Goal: Task Accomplishment & Management: Use online tool/utility

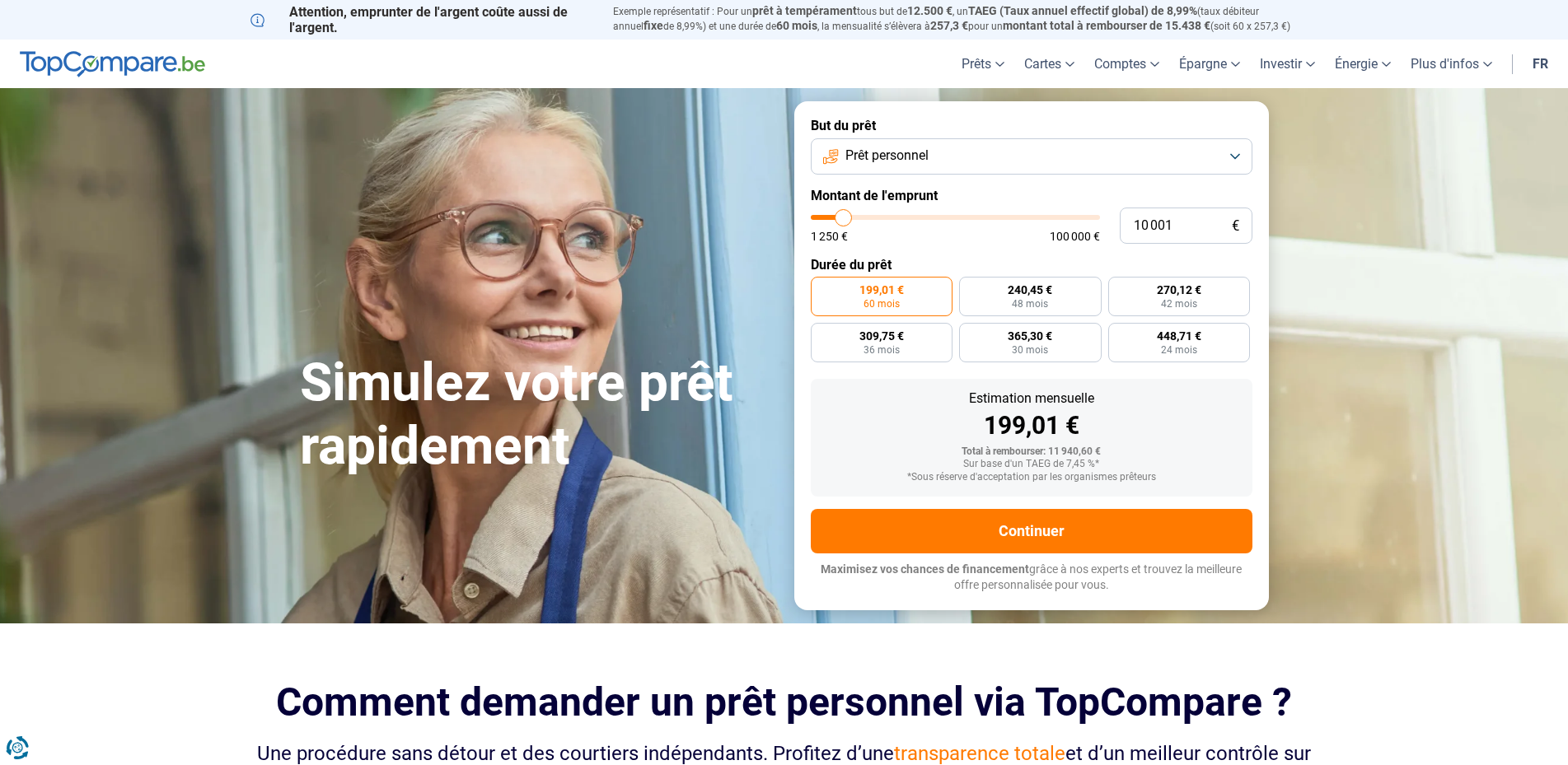
click at [1210, 156] on button "Prêt personnel" at bounding box center [1031, 156] width 441 height 37
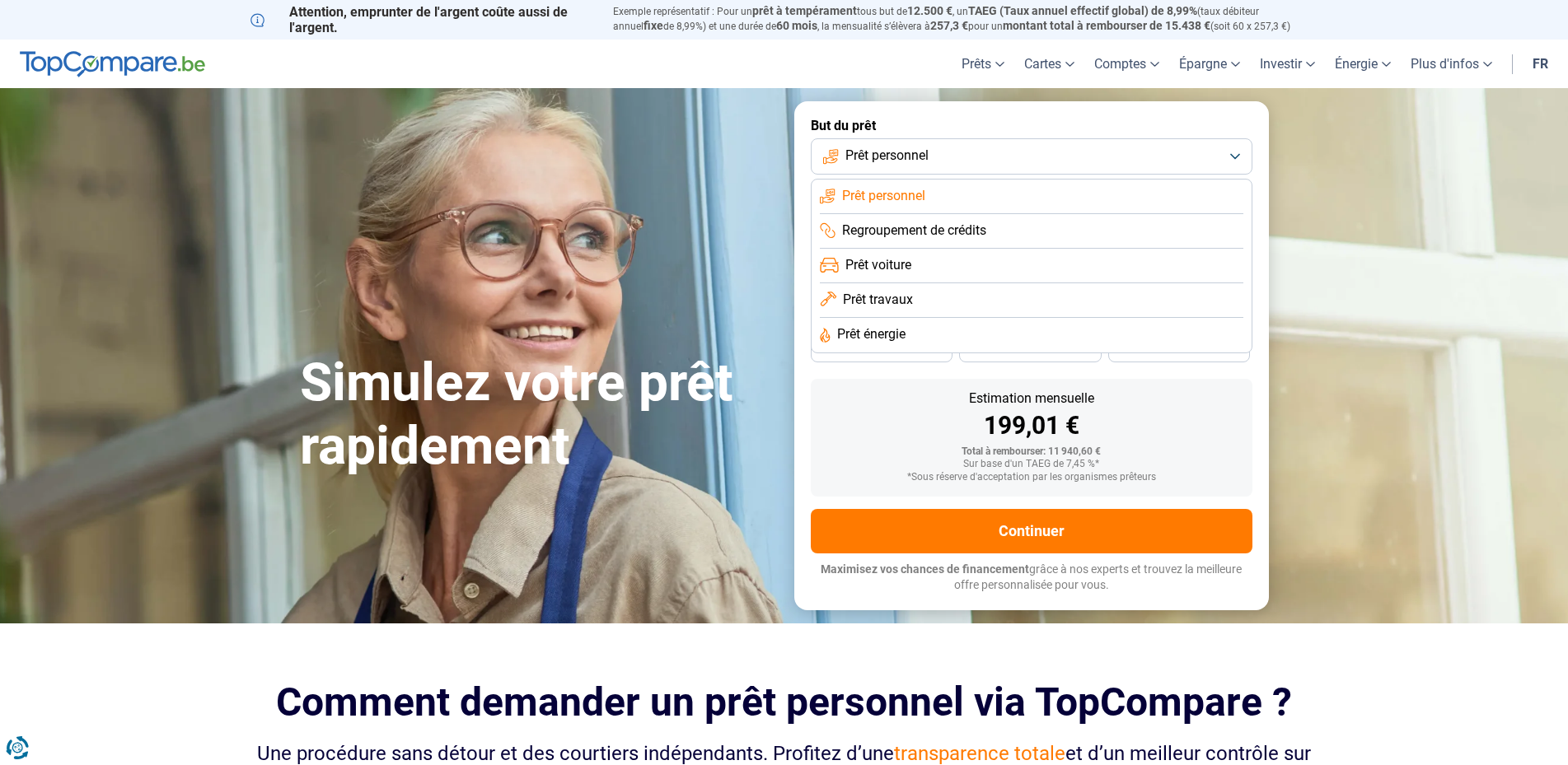
click at [1210, 156] on button "Prêt personnel" at bounding box center [1031, 156] width 441 height 37
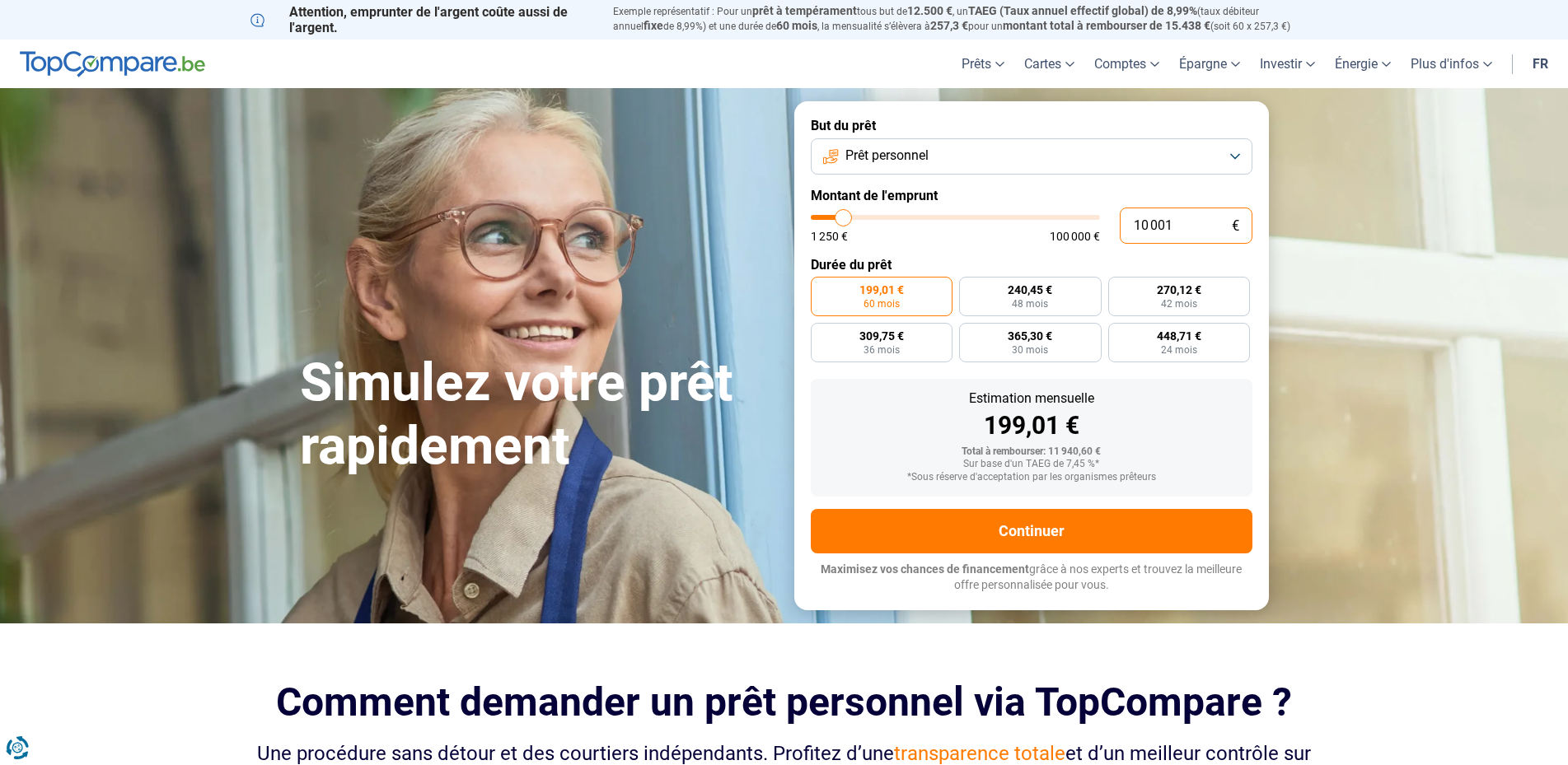
drag, startPoint x: 1181, startPoint y: 229, endPoint x: 1099, endPoint y: 229, distance: 82.0
click at [1120, 229] on input "10 001" at bounding box center [1186, 226] width 132 height 37
type input "1"
type input "1250"
type input "12"
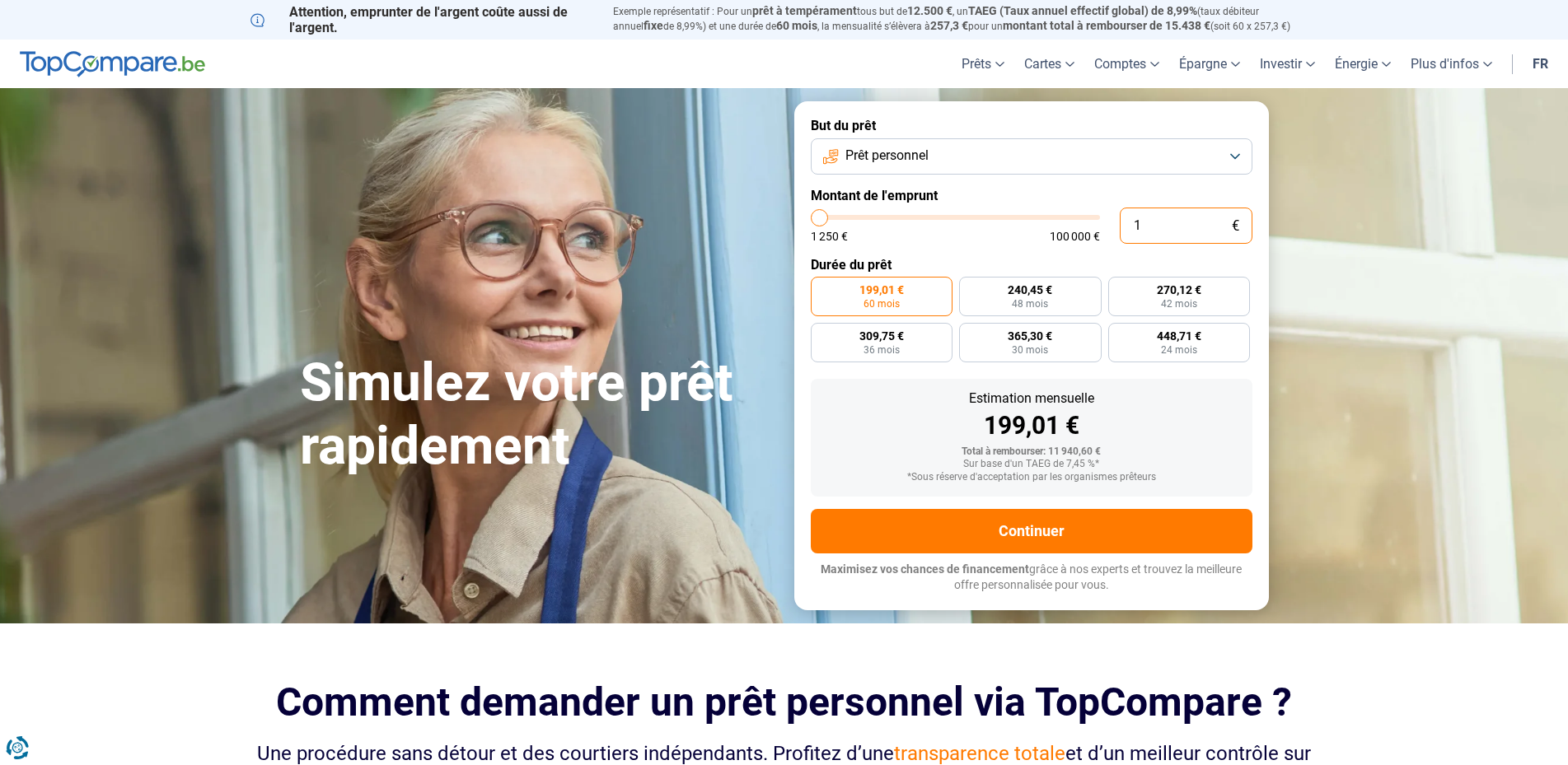
type input "1250"
type input "125"
type input "1250"
type input "12 500"
type input "12500"
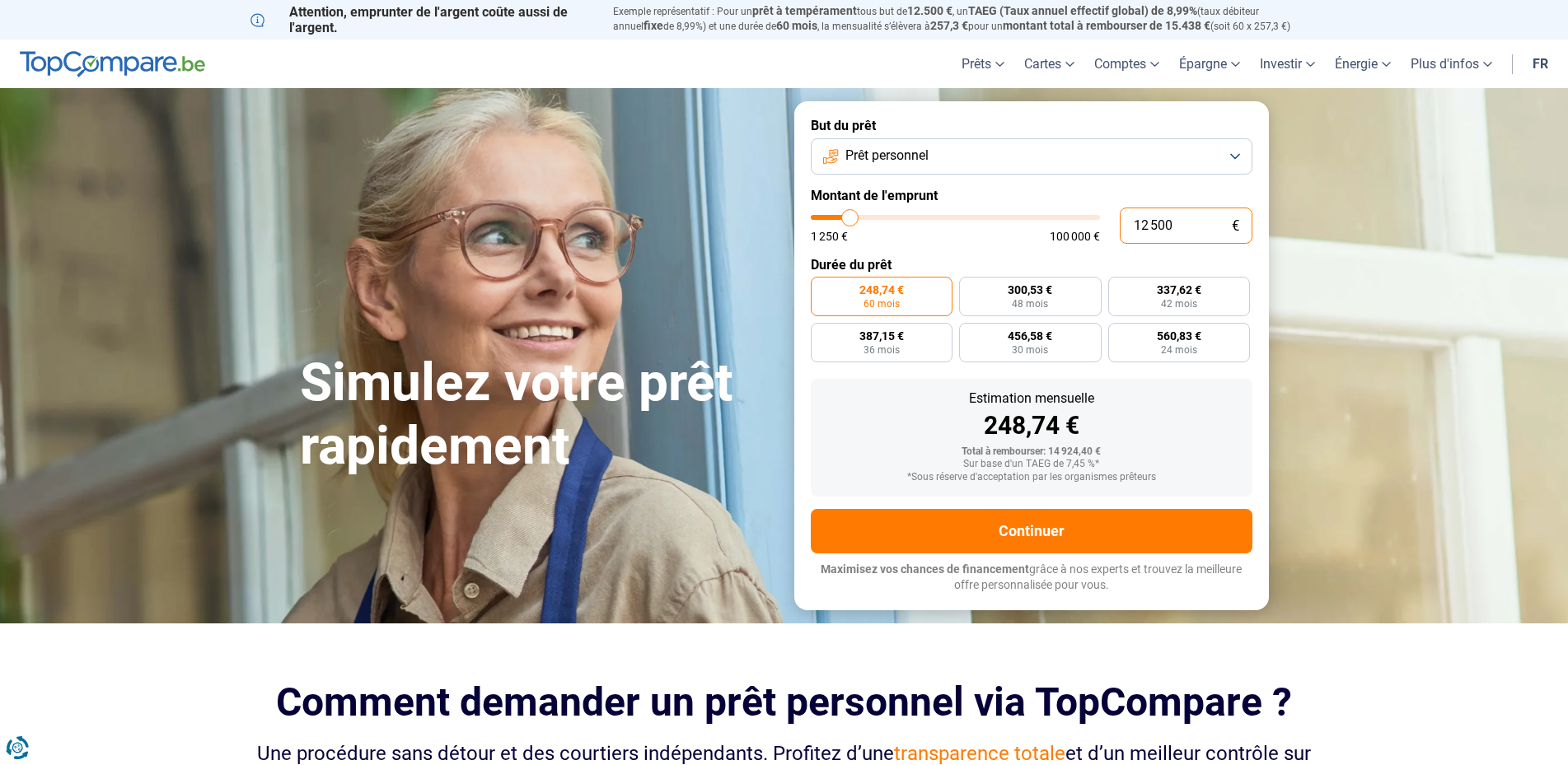
drag, startPoint x: 1207, startPoint y: 228, endPoint x: 1043, endPoint y: 222, distance: 164.1
click at [1120, 222] on input "12 500" at bounding box center [1186, 226] width 132 height 37
type input "1"
type input "1250"
type input "11"
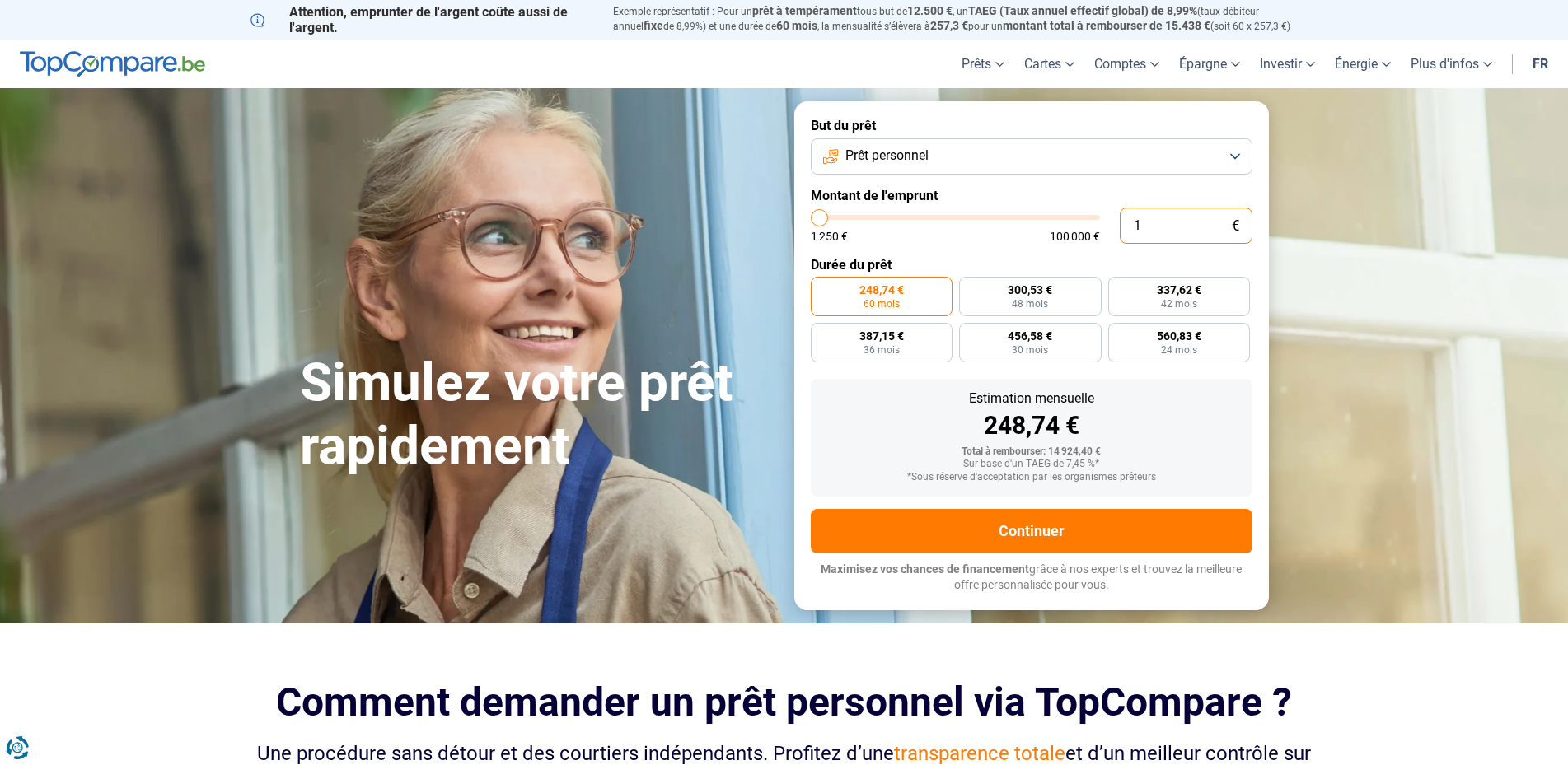
type input "1250"
type input "115"
type input "1250"
type input "1 150"
type input "1250"
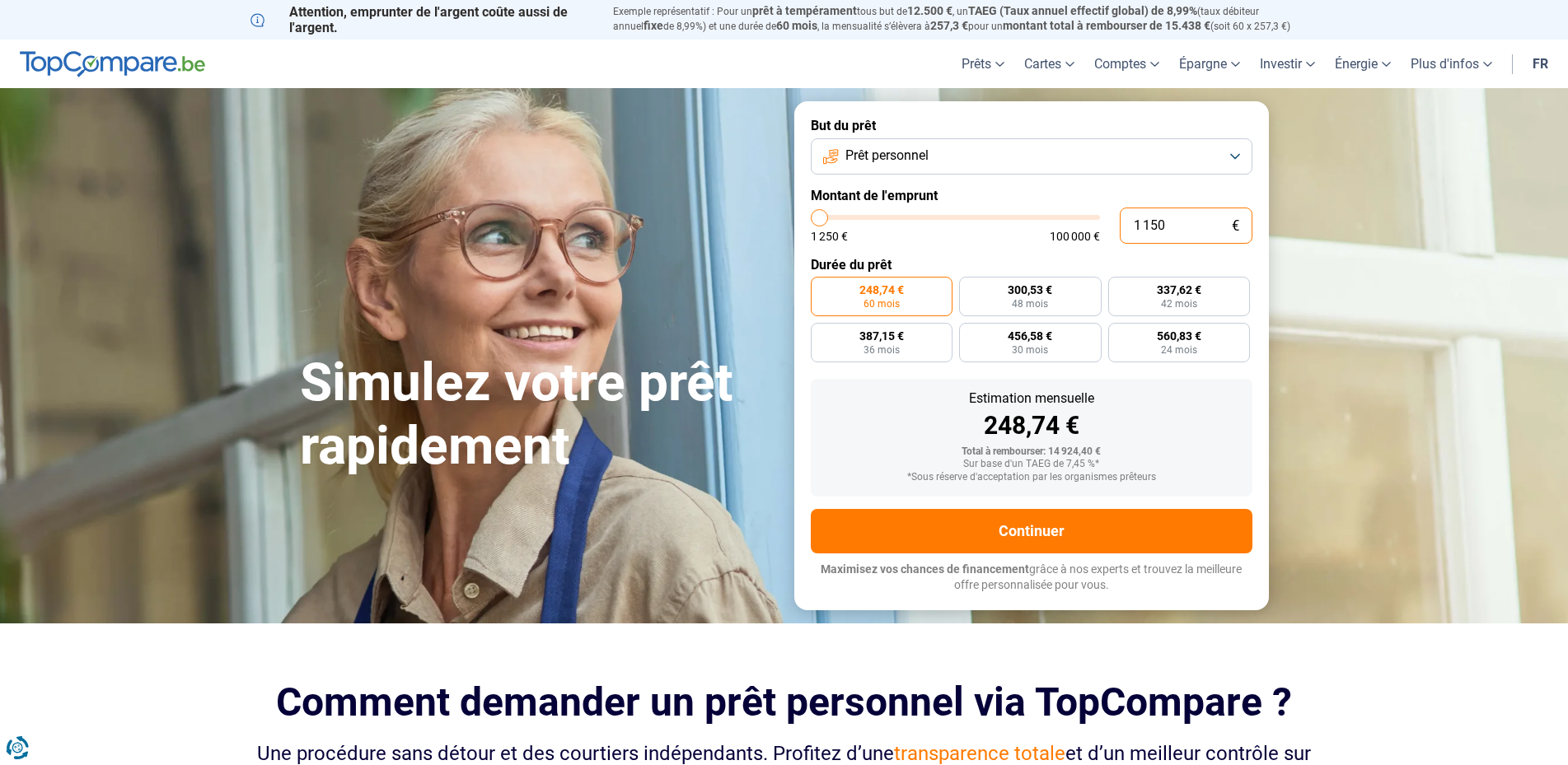
type input "11 500"
type input "11500"
type input "11 500"
click at [1397, 377] on section "Simulez votre prêt rapidement Simulez votre prêt rapidement But du prêt Prêt pe…" at bounding box center [784, 356] width 1568 height 535
